Goal: Task Accomplishment & Management: Use online tool/utility

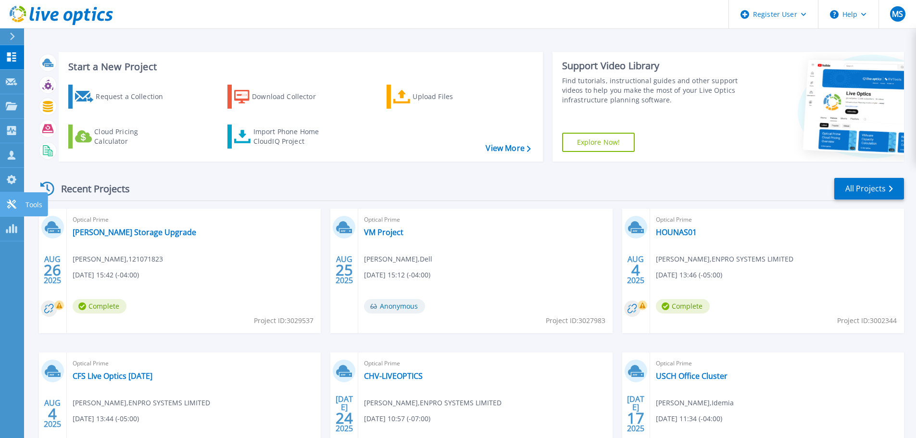
click at [10, 203] on icon at bounding box center [11, 204] width 9 height 9
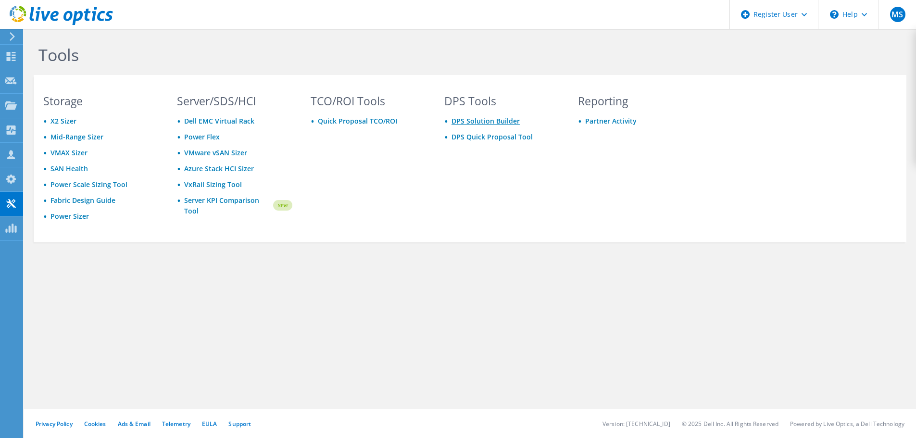
click at [464, 123] on link "DPS Solution Builder" at bounding box center [486, 120] width 68 height 9
drag, startPoint x: 490, startPoint y: 143, endPoint x: 492, endPoint y: 138, distance: 5.9
click at [490, 143] on div "DPS Tools DPS Solution Builder DPS Quick Proposal Tool" at bounding box center [502, 167] width 135 height 143
click at [492, 138] on link "DPS Quick Proposal Tool" at bounding box center [492, 136] width 81 height 9
click at [12, 177] on use at bounding box center [11, 179] width 10 height 9
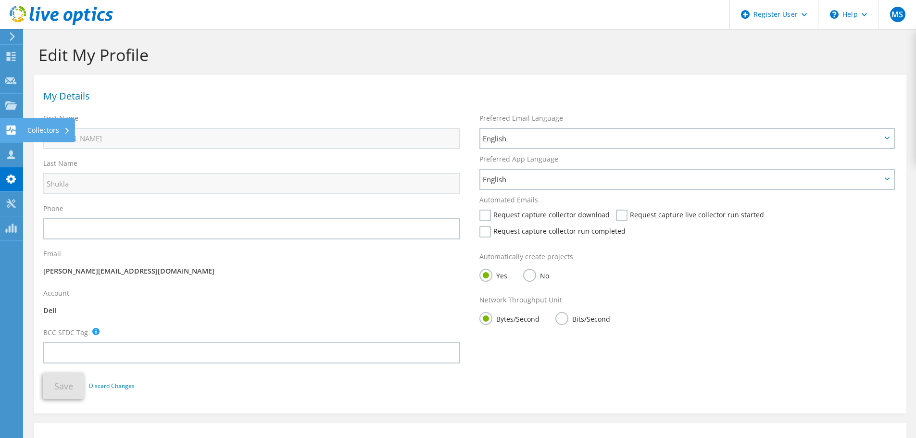
click at [10, 129] on icon at bounding box center [11, 130] width 12 height 9
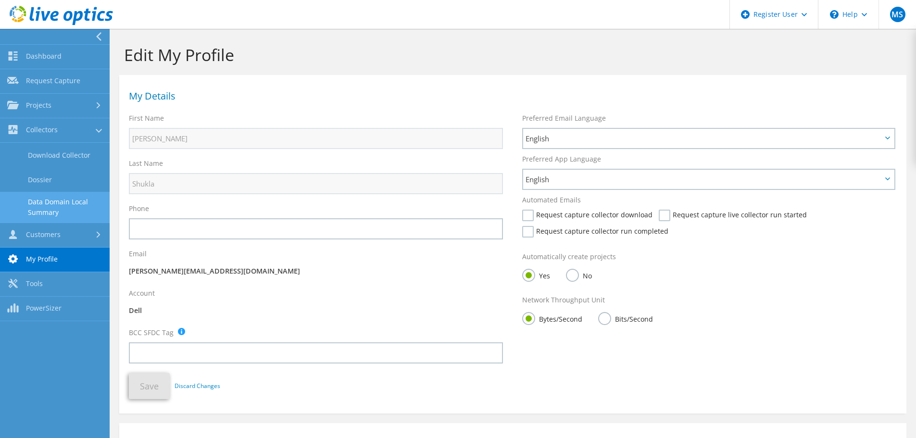
click at [38, 207] on link "Data Domain Local Summary" at bounding box center [55, 207] width 110 height 31
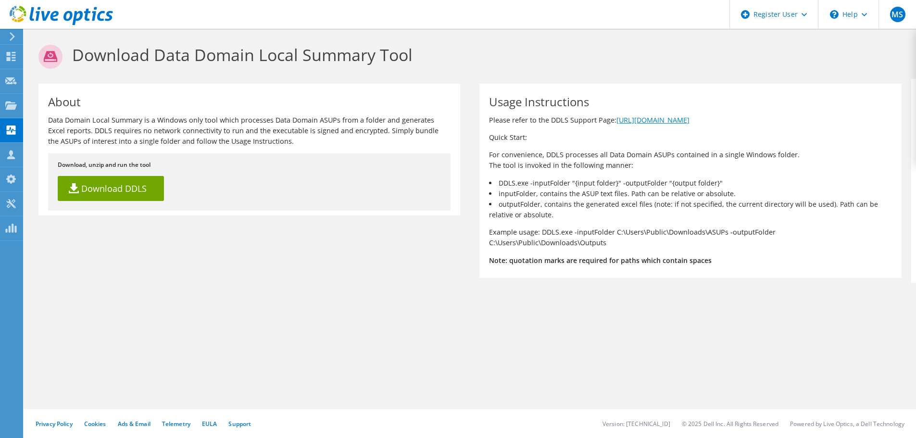
click at [655, 121] on link "[URL][DOMAIN_NAME]" at bounding box center [653, 119] width 73 height 9
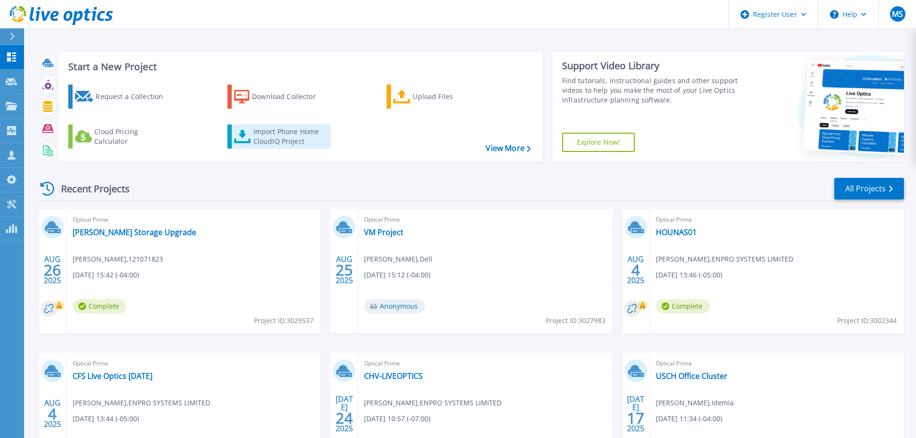
click at [281, 132] on div "Import Phone Home CloudIQ Project" at bounding box center [290, 136] width 75 height 19
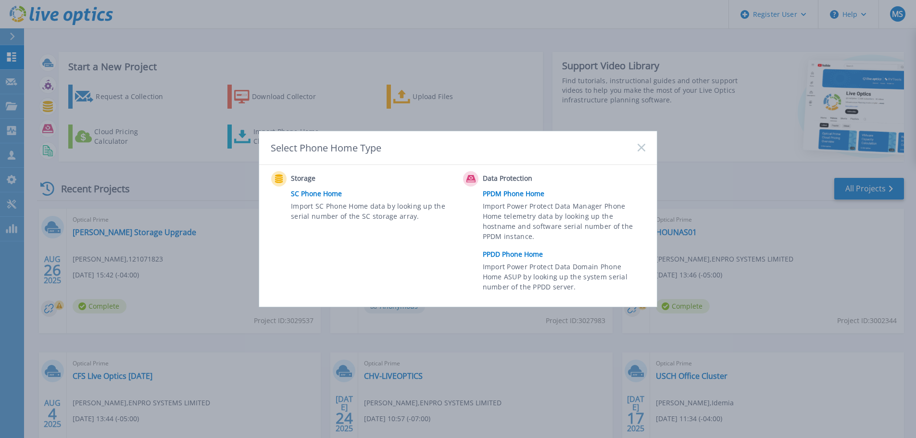
click at [310, 195] on link "SC Phone Home" at bounding box center [374, 194] width 167 height 14
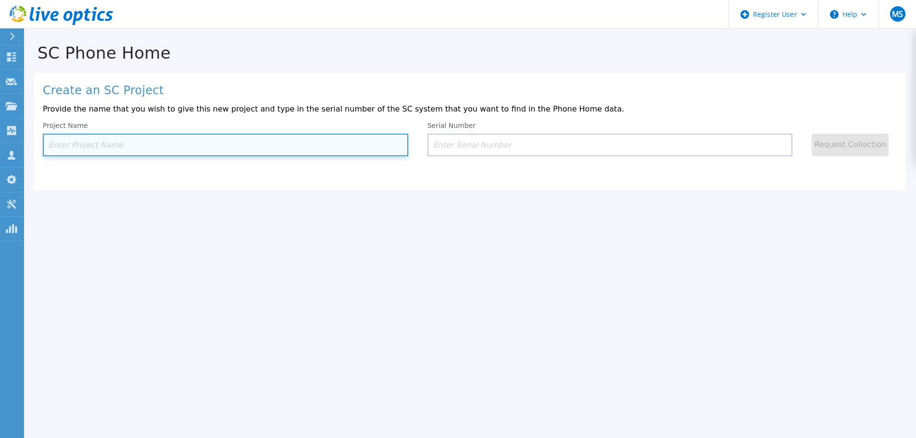
click at [211, 137] on input at bounding box center [226, 145] width 366 height 23
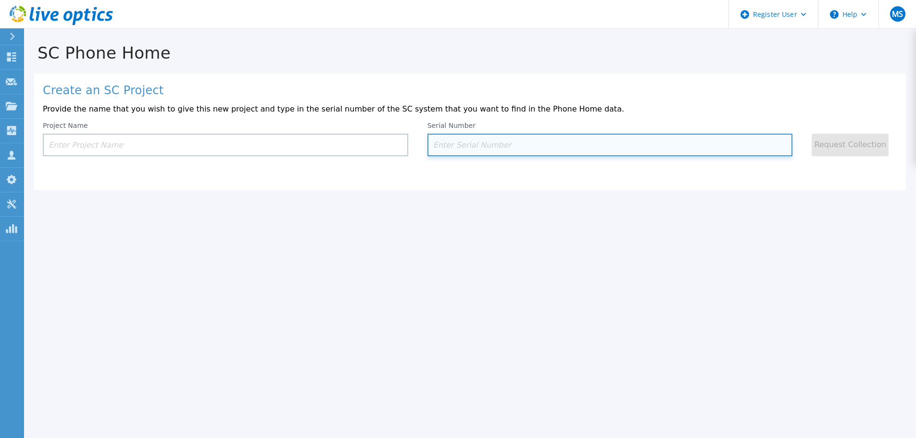
click at [547, 148] on input at bounding box center [611, 145] width 366 height 23
paste input "4D4GRP2"
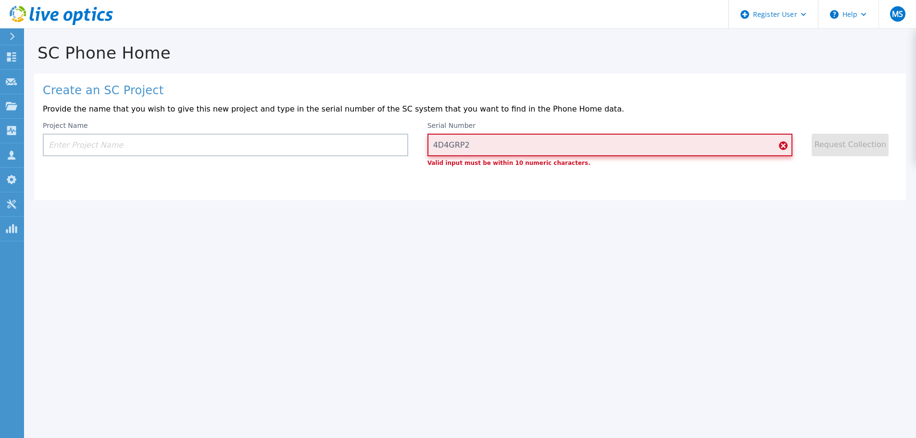
type input "4D4GRP2"
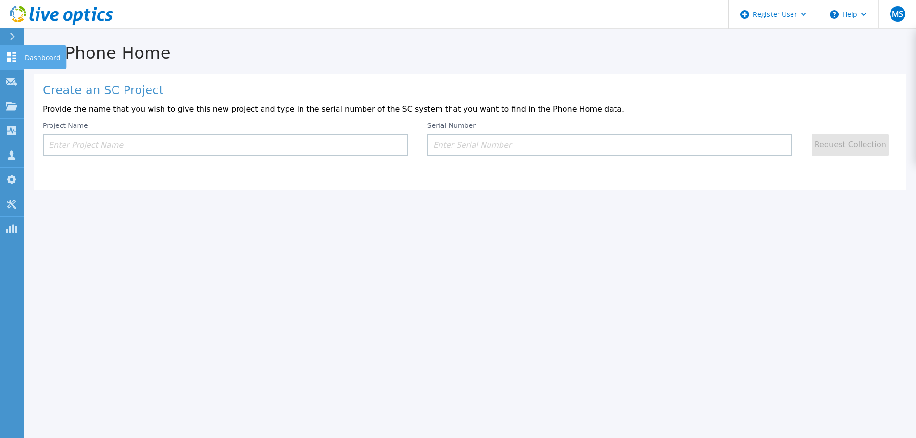
click at [4, 60] on link "Dashboard Dashboard" at bounding box center [12, 57] width 24 height 25
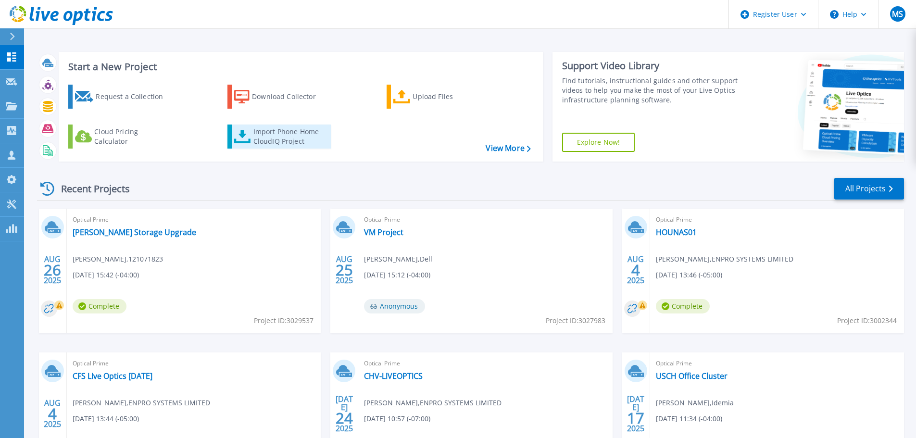
click at [315, 132] on div "Import Phone Home CloudIQ Project" at bounding box center [290, 136] width 75 height 19
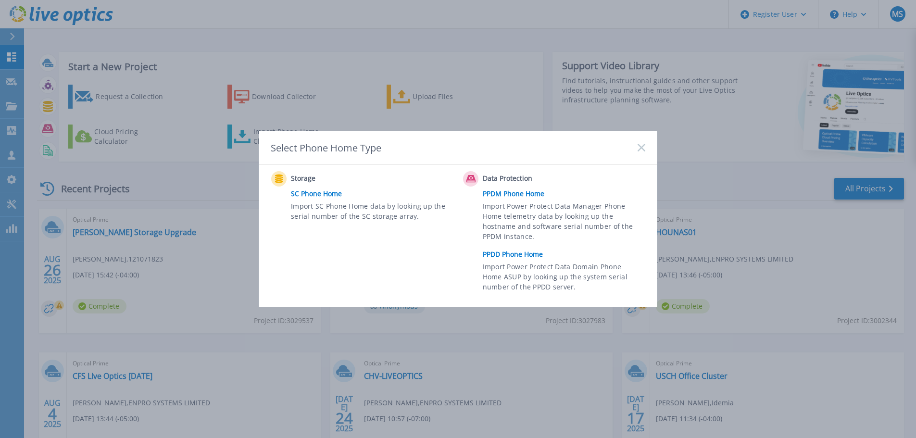
click at [316, 194] on link "SC Phone Home" at bounding box center [374, 194] width 167 height 14
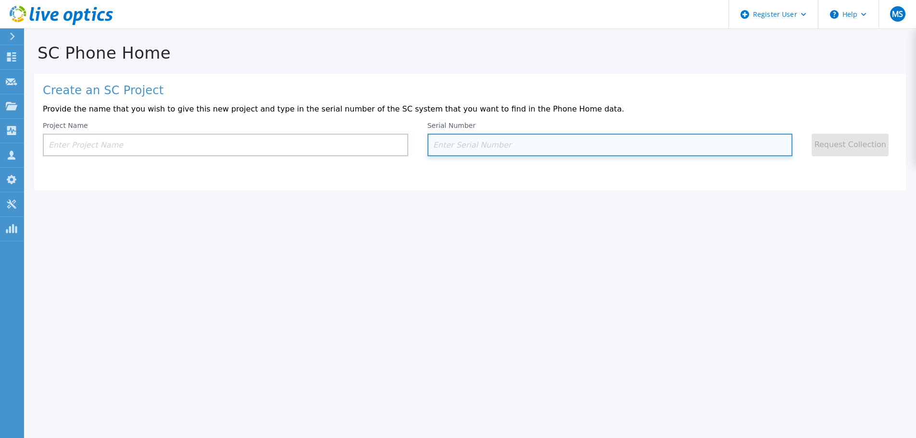
click at [491, 140] on input at bounding box center [611, 145] width 366 height 23
